Goal: Transaction & Acquisition: Subscribe to service/newsletter

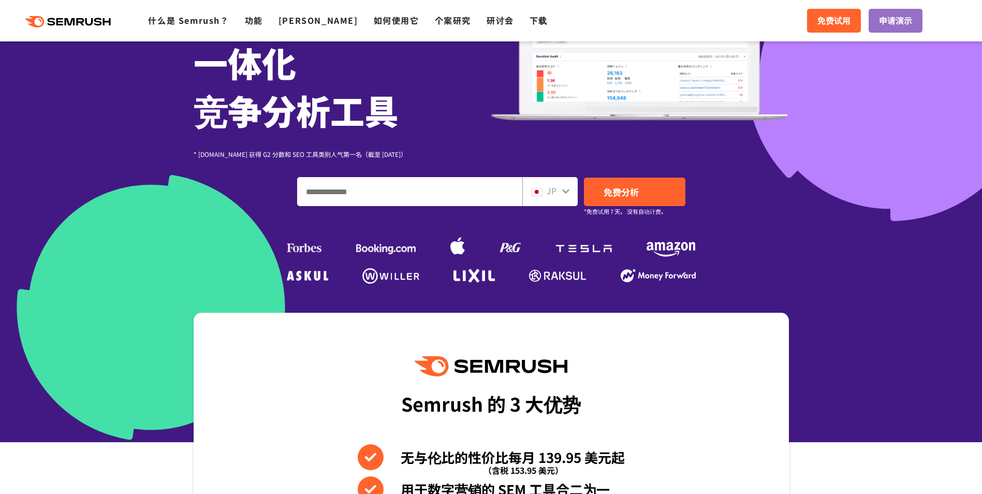
click at [392, 200] on input "输入您的域名、关键字或网址" at bounding box center [410, 192] width 224 height 28
paste input "**********"
drag, startPoint x: 386, startPoint y: 192, endPoint x: 497, endPoint y: 203, distance: 111.4
click at [497, 203] on input "**********" at bounding box center [410, 192] width 224 height 28
type input "**********"
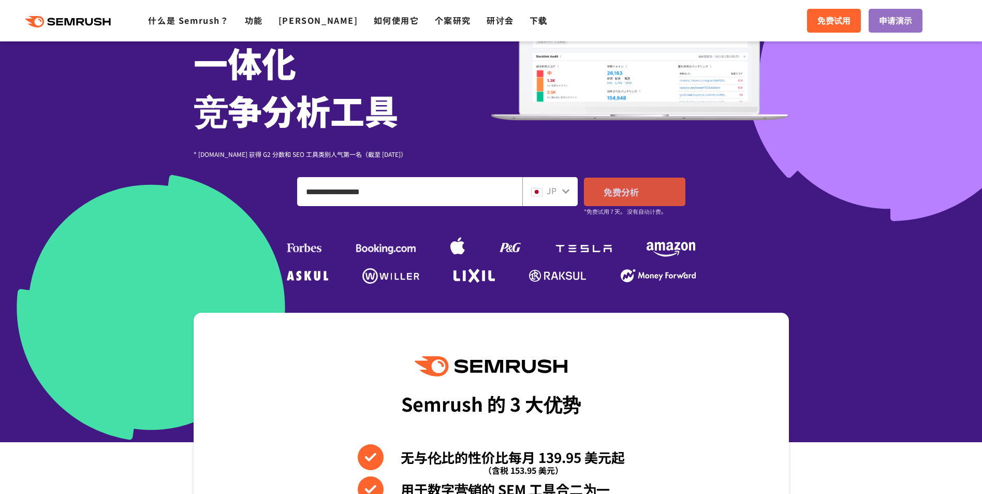
click at [635, 202] on link "免费分析" at bounding box center [634, 192] width 101 height 28
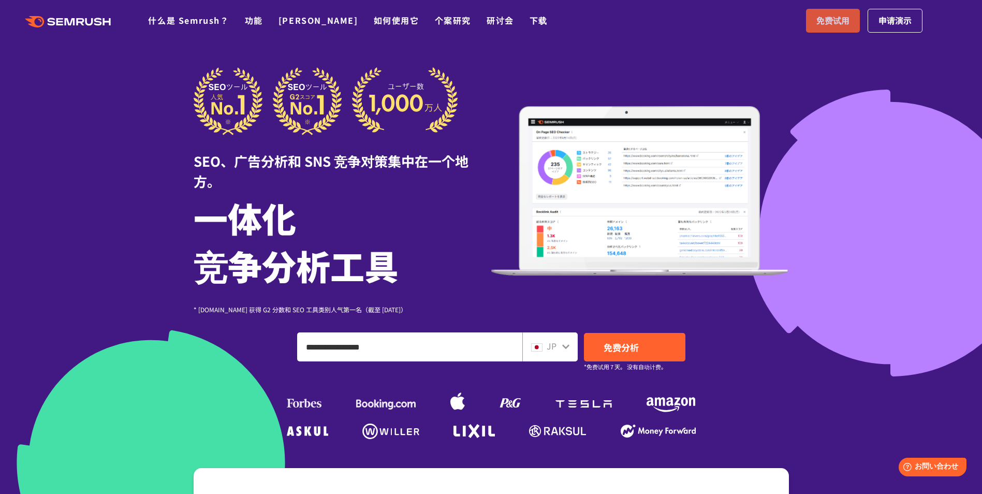
click at [836, 25] on span "免费试用" at bounding box center [833, 20] width 33 height 13
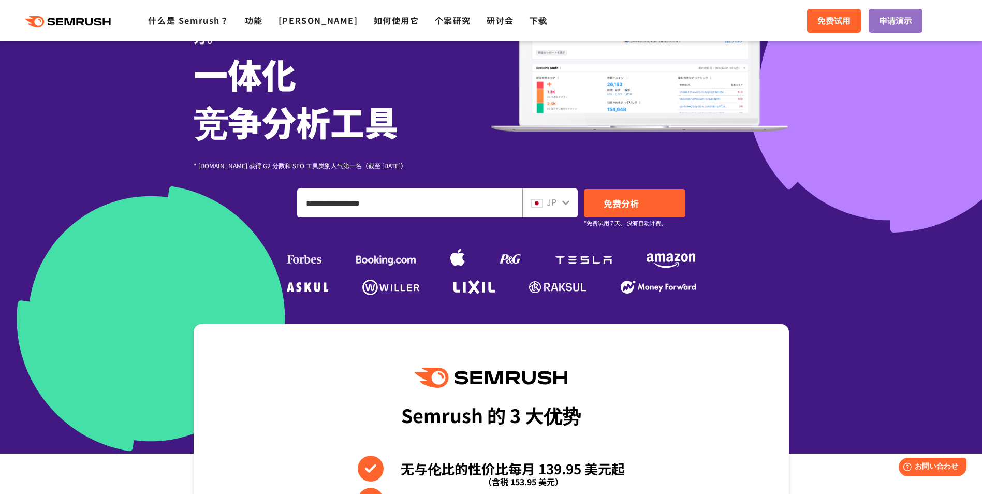
scroll to position [155, 0]
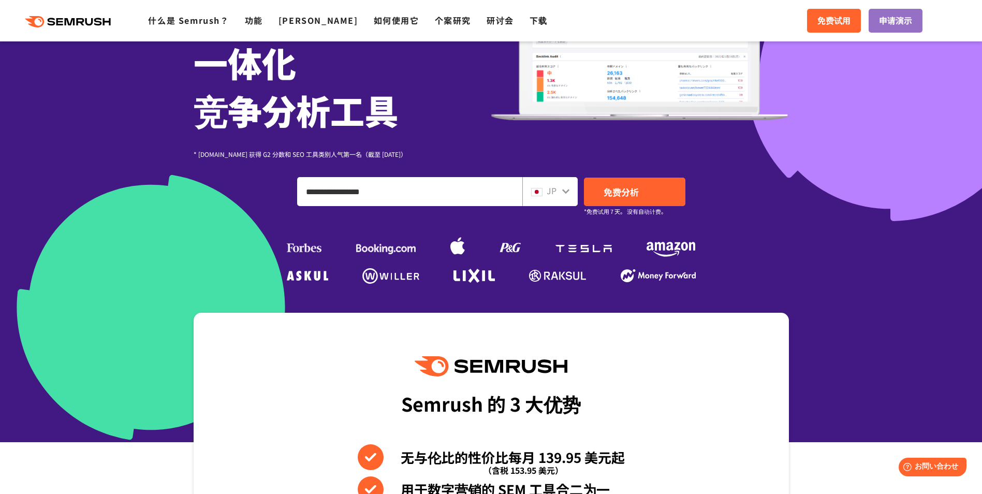
click at [573, 192] on div "JP" at bounding box center [549, 191] width 55 height 29
click at [566, 190] on icon at bounding box center [566, 191] width 8 height 8
click at [546, 192] on div "JP" at bounding box center [547, 190] width 33 height 13
click at [570, 188] on icon at bounding box center [566, 191] width 8 height 8
click at [815, 23] on link "免费试用" at bounding box center [834, 21] width 54 height 24
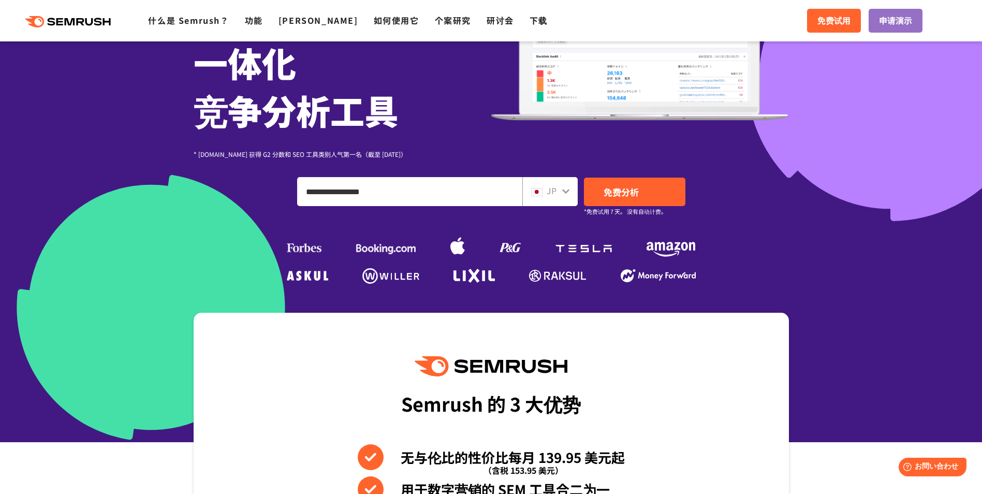
drag, startPoint x: 570, startPoint y: 190, endPoint x: 562, endPoint y: 191, distance: 7.8
click at [570, 190] on div "JP" at bounding box center [549, 191] width 55 height 29
click at [554, 192] on span "JP" at bounding box center [552, 190] width 10 height 12
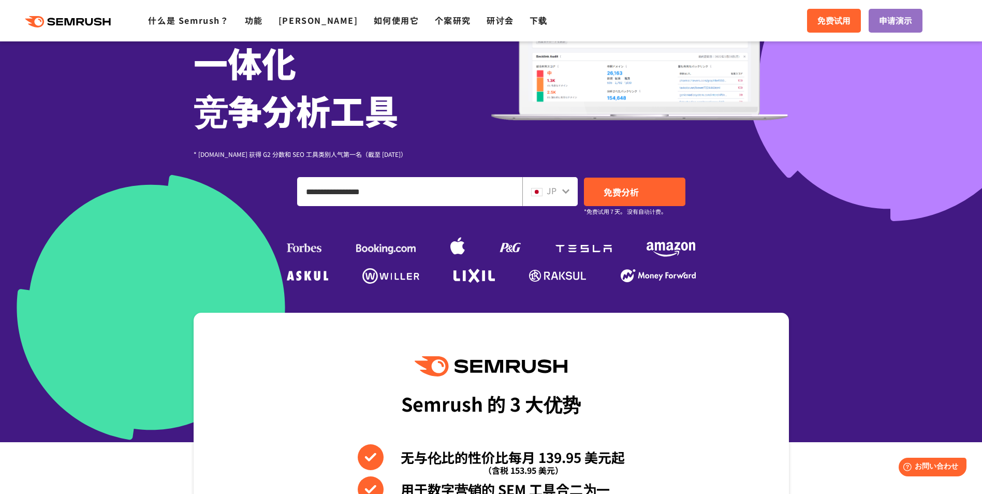
click at [573, 190] on div "JP" at bounding box center [549, 191] width 55 height 29
click at [568, 192] on icon at bounding box center [566, 191] width 8 height 8
click at [554, 200] on div "JP" at bounding box center [549, 191] width 55 height 29
click at [553, 200] on div "JP" at bounding box center [549, 191] width 55 height 29
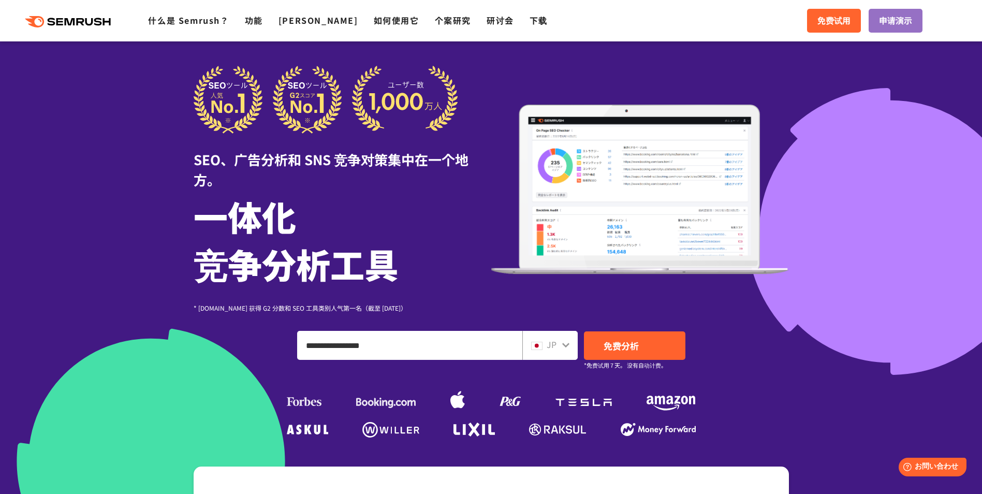
scroll to position [0, 0]
